Goal: Book appointment/travel/reservation

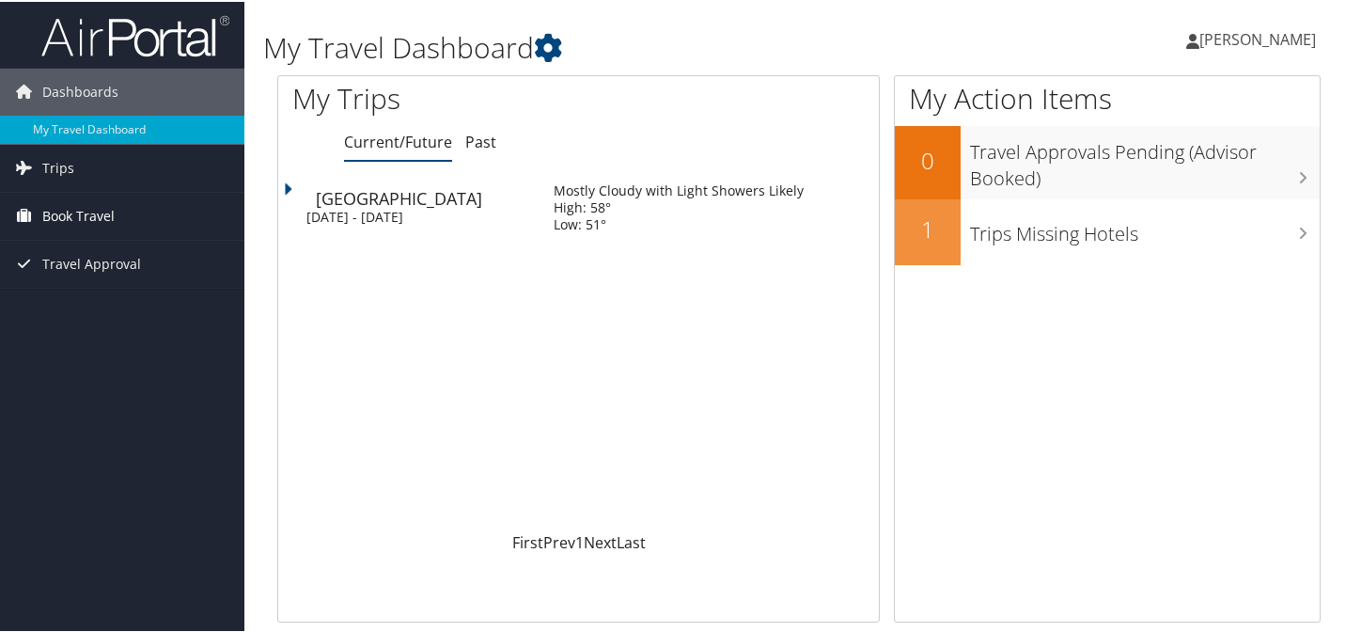
click at [85, 211] on span "Book Travel" at bounding box center [78, 214] width 72 height 47
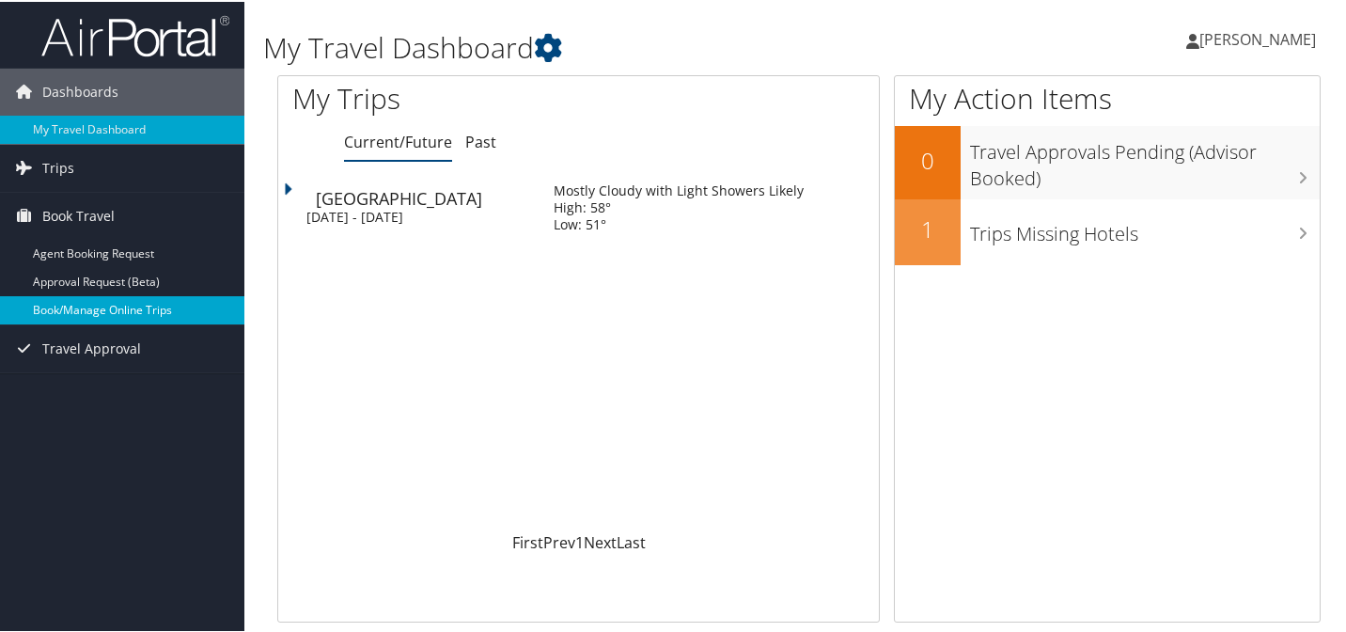
click at [86, 308] on link "Book/Manage Online Trips" at bounding box center [122, 308] width 244 height 28
